Goal: Manage account settings

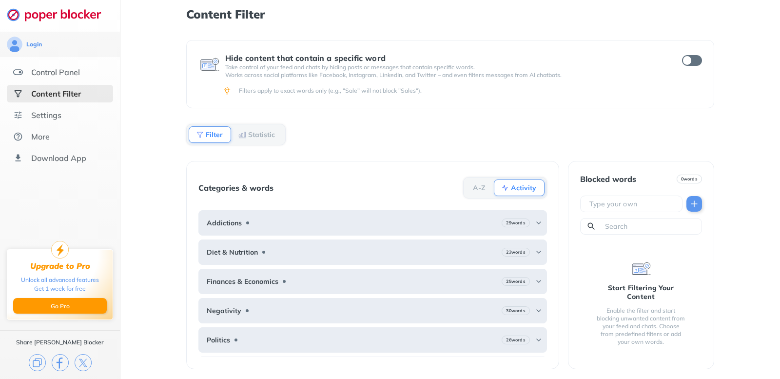
drag, startPoint x: 134, startPoint y: 134, endPoint x: 132, endPoint y: 124, distance: 9.9
click at [134, 134] on div "Content Filter Hide content that contain a specific word Take control of your f…" at bounding box center [450, 189] width 660 height 379
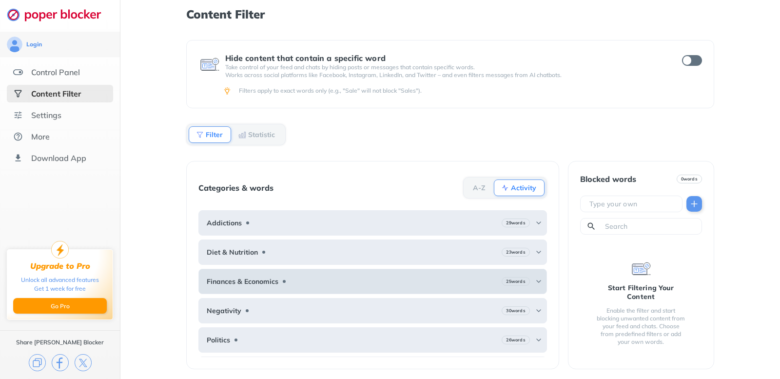
scroll to position [83, 0]
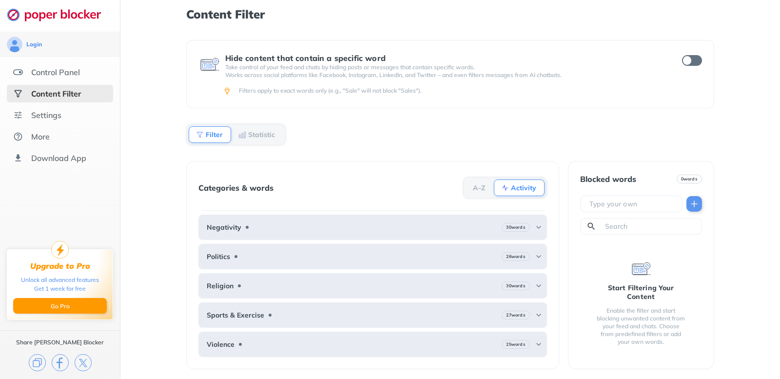
drag, startPoint x: 143, startPoint y: 173, endPoint x: 134, endPoint y: 130, distance: 44.0
click at [143, 170] on div "Content Filter Hide content that contain a specific word Take control of your f…" at bounding box center [450, 189] width 660 height 379
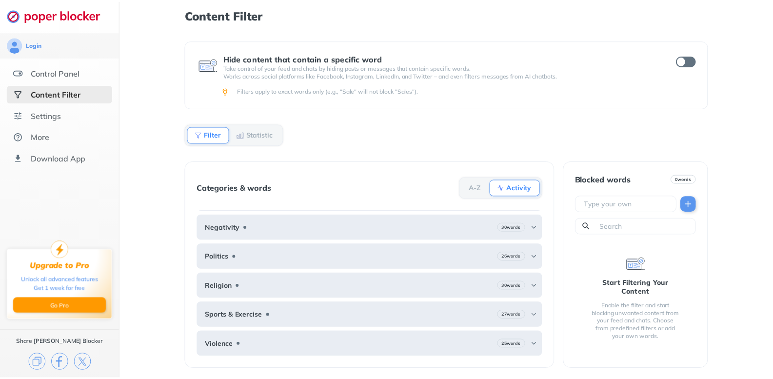
scroll to position [0, 0]
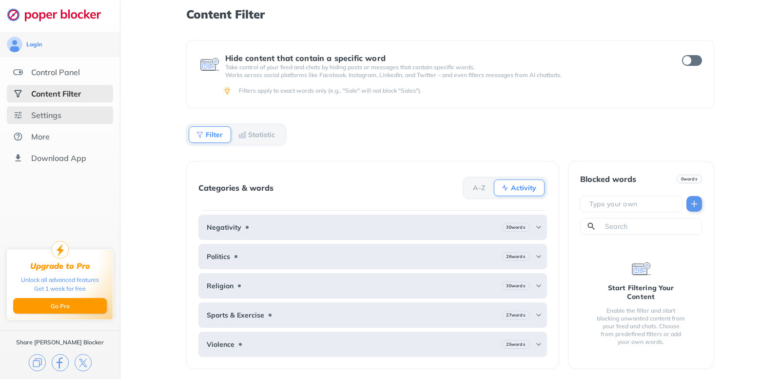
click at [62, 116] on div "Settings" at bounding box center [60, 115] width 106 height 18
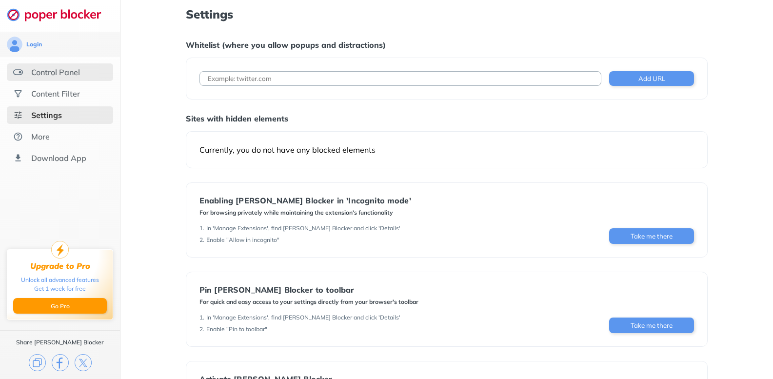
click at [58, 71] on div "Control Panel" at bounding box center [55, 72] width 49 height 10
